Goal: Information Seeking & Learning: Check status

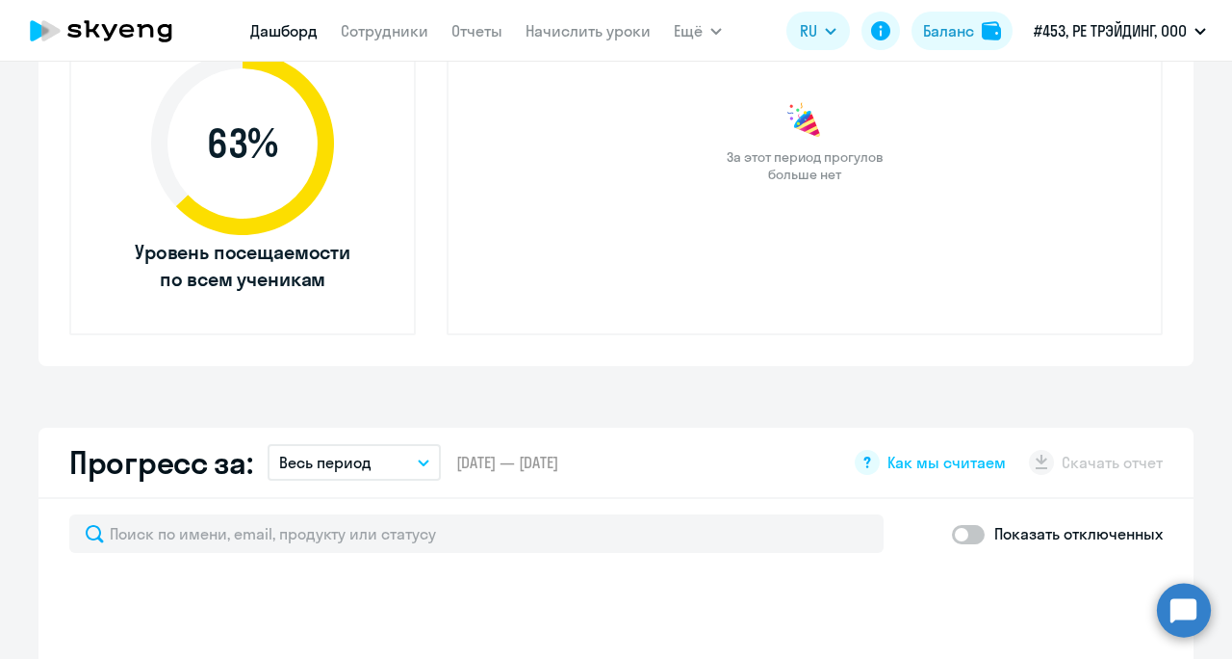
scroll to position [867, 0]
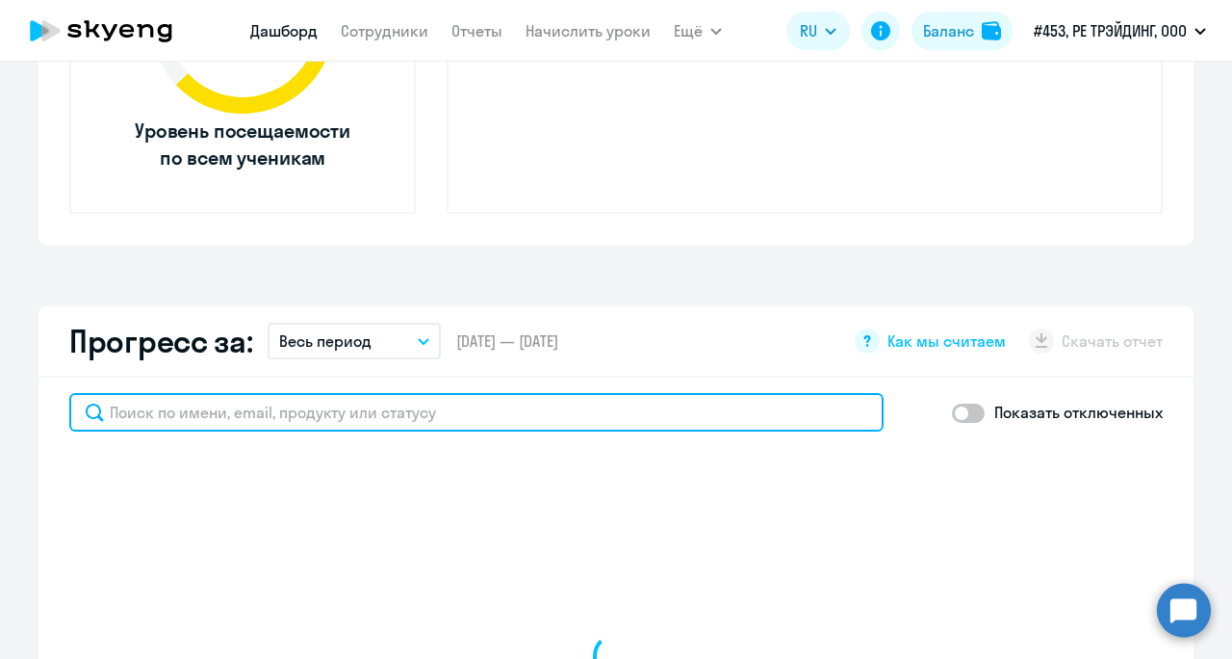
click at [238, 422] on input "text" at bounding box center [476, 412] width 815 height 39
select select "30"
type input "пон"
select select "30"
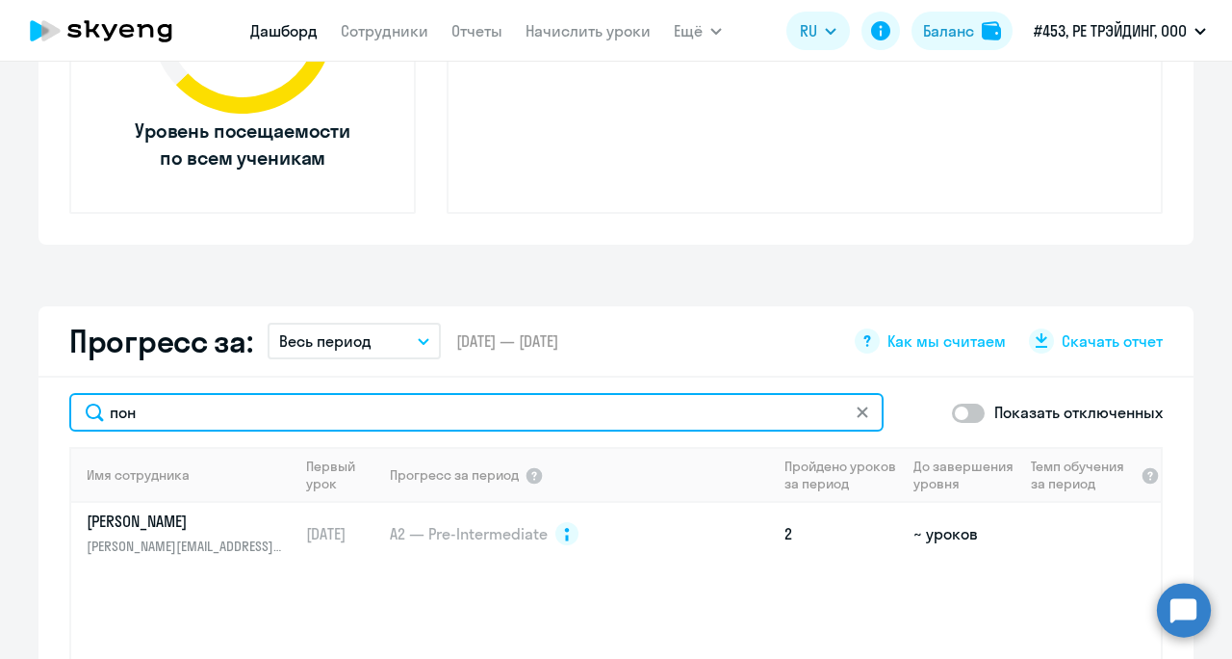
type input "пон"
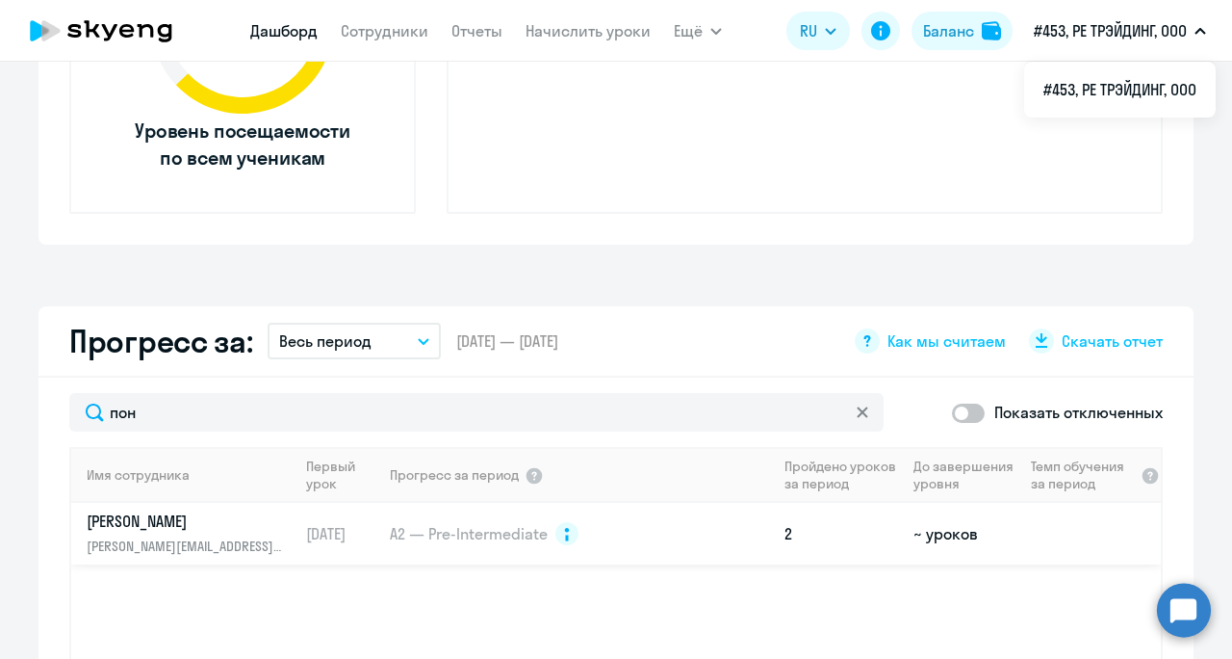
click at [165, 522] on p "[PERSON_NAME]" at bounding box center [186, 520] width 198 height 21
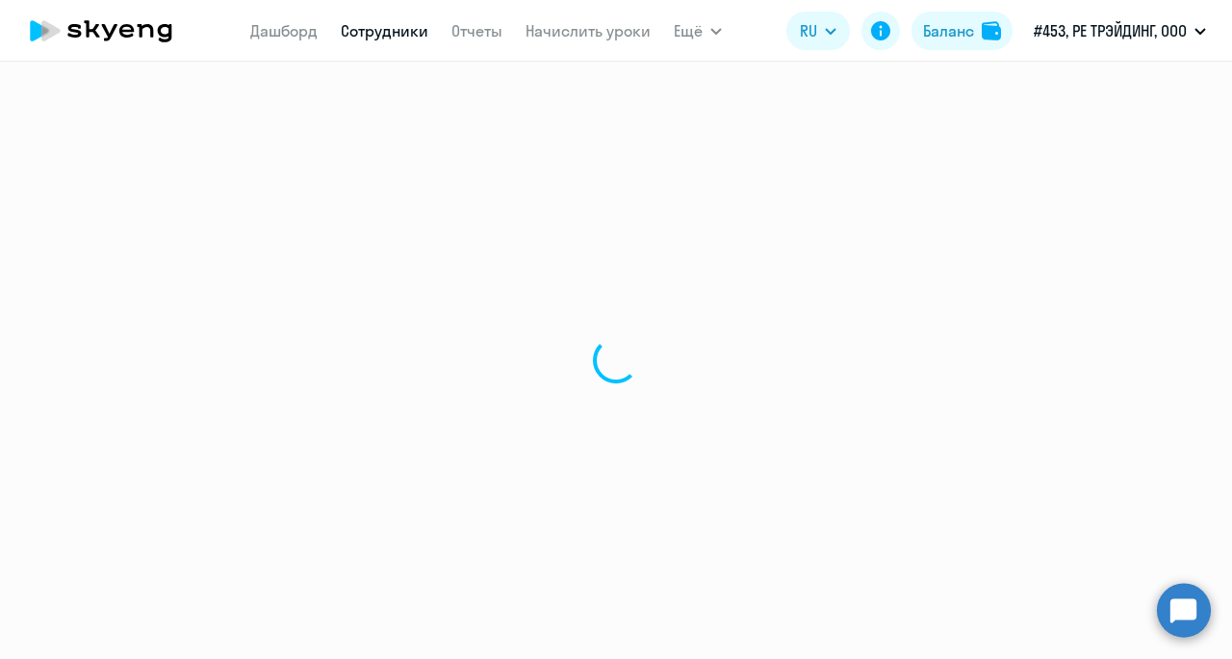
select select "english"
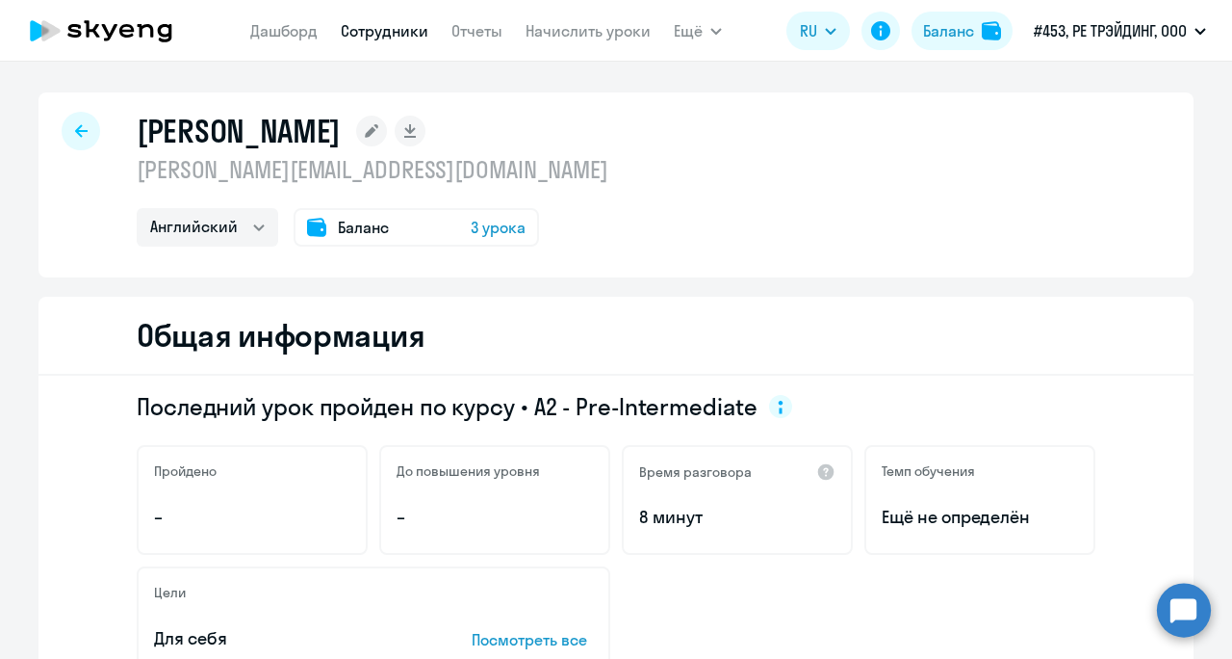
click at [489, 229] on span "3 урока" at bounding box center [498, 227] width 55 height 23
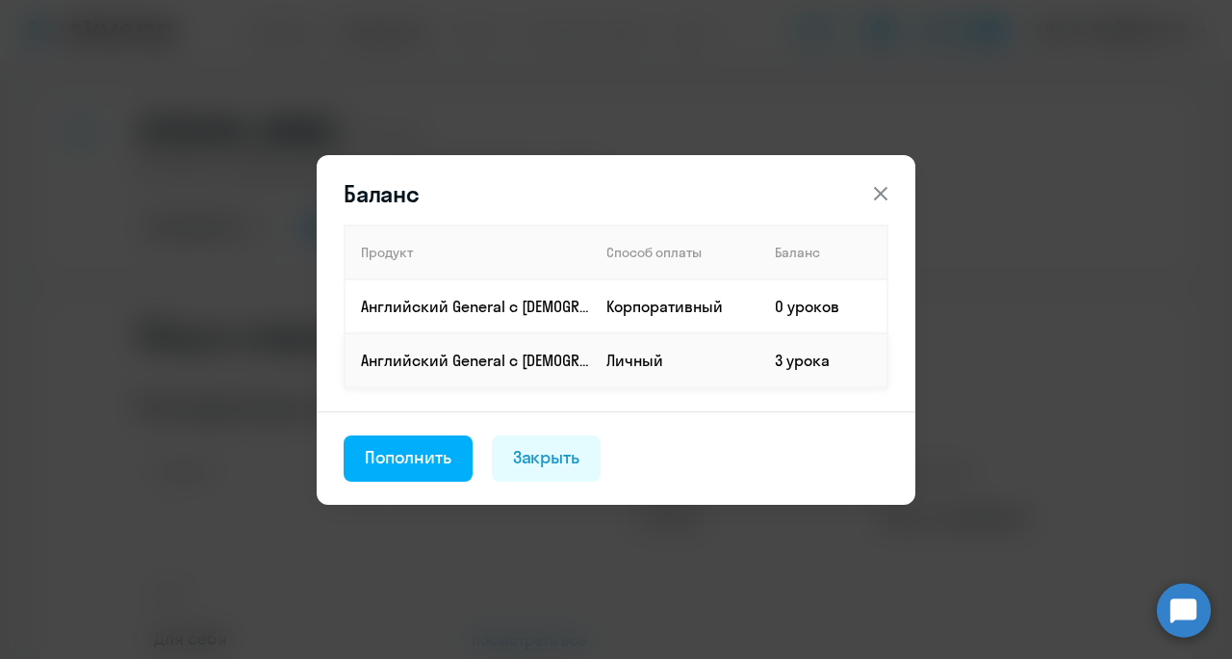
click at [604, 370] on td "Личный" at bounding box center [675, 360] width 168 height 54
click at [615, 366] on td "Личный" at bounding box center [675, 360] width 168 height 54
click at [879, 188] on icon at bounding box center [880, 193] width 23 height 23
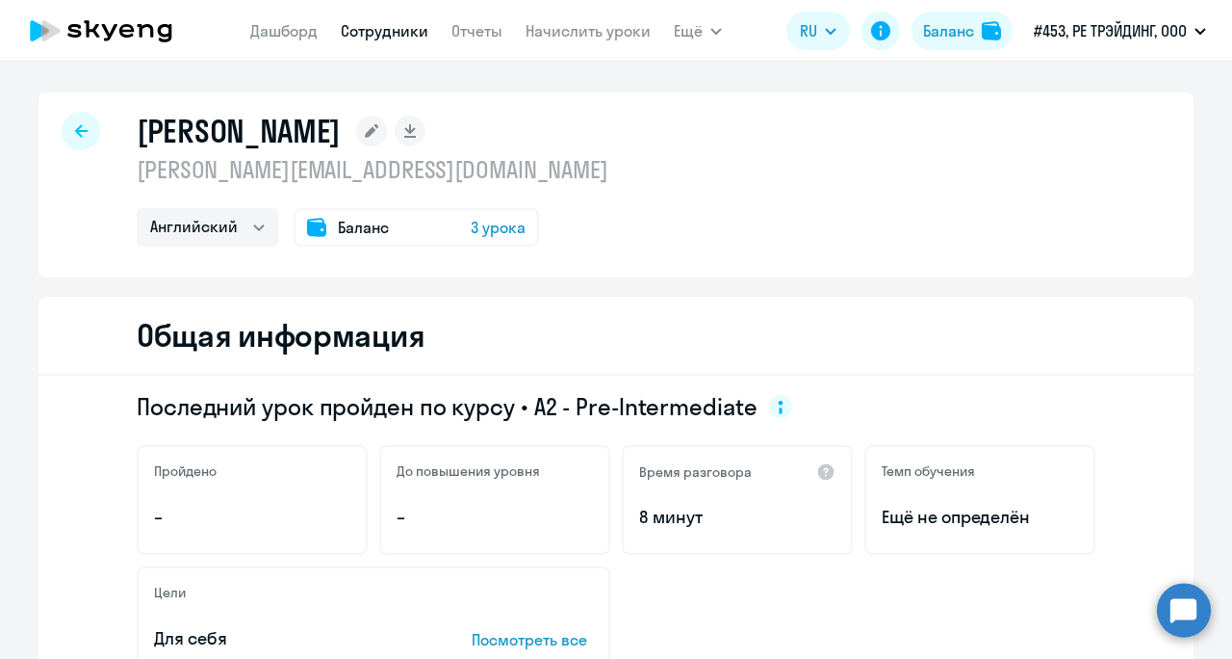
click at [426, 141] on rect at bounding box center [410, 131] width 31 height 31
select select "english"
